Goal: Task Accomplishment & Management: Manage account settings

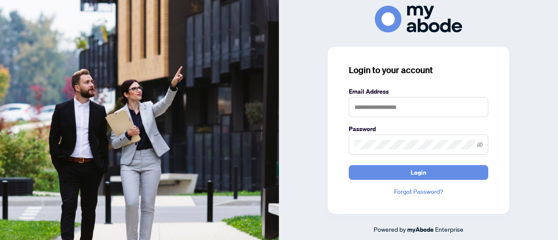
click at [380, 96] on label "Email Address" at bounding box center [417, 92] width 139 height 10
click at [392, 109] on input "text" at bounding box center [417, 107] width 139 height 20
type input "**********"
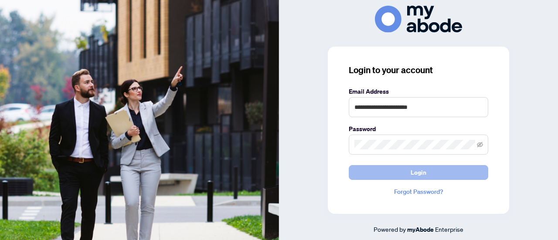
click at [403, 169] on button "Login" at bounding box center [417, 172] width 139 height 15
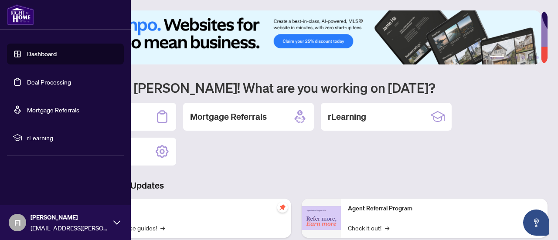
click at [31, 81] on link "Deal Processing" at bounding box center [49, 82] width 44 height 8
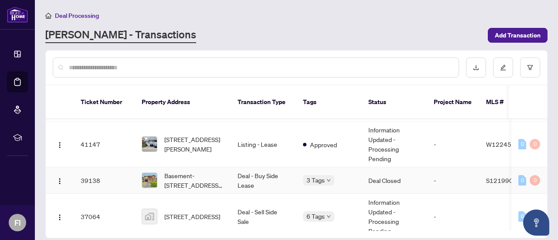
scroll to position [131, 0]
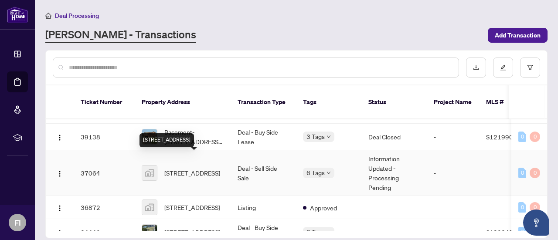
click at [185, 168] on span "[STREET_ADDRESS]" at bounding box center [192, 173] width 56 height 10
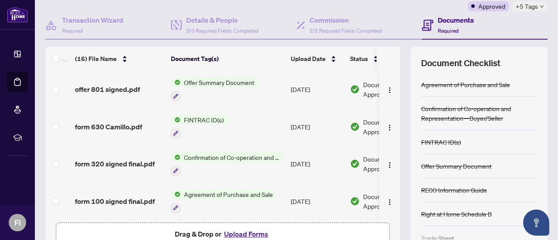
scroll to position [87, 0]
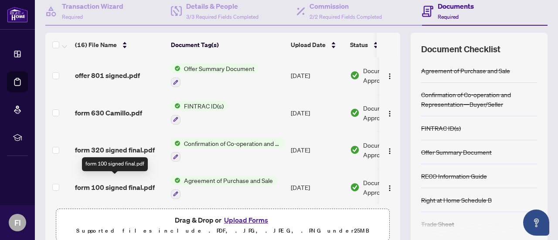
click at [111, 185] on span "form 100 signed final.pdf" at bounding box center [115, 187] width 80 height 10
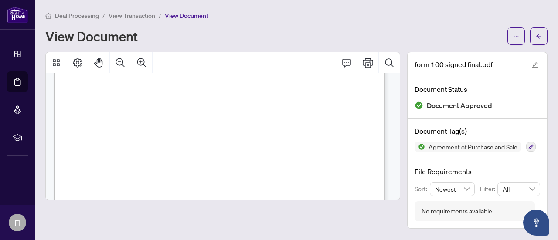
scroll to position [610, 0]
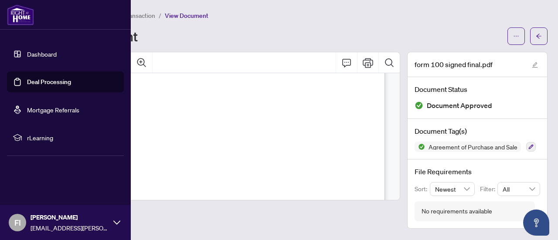
drag, startPoint x: 42, startPoint y: 84, endPoint x: 123, endPoint y: 85, distance: 80.6
click at [42, 84] on link "Deal Processing" at bounding box center [49, 82] width 44 height 8
